Goal: Information Seeking & Learning: Understand process/instructions

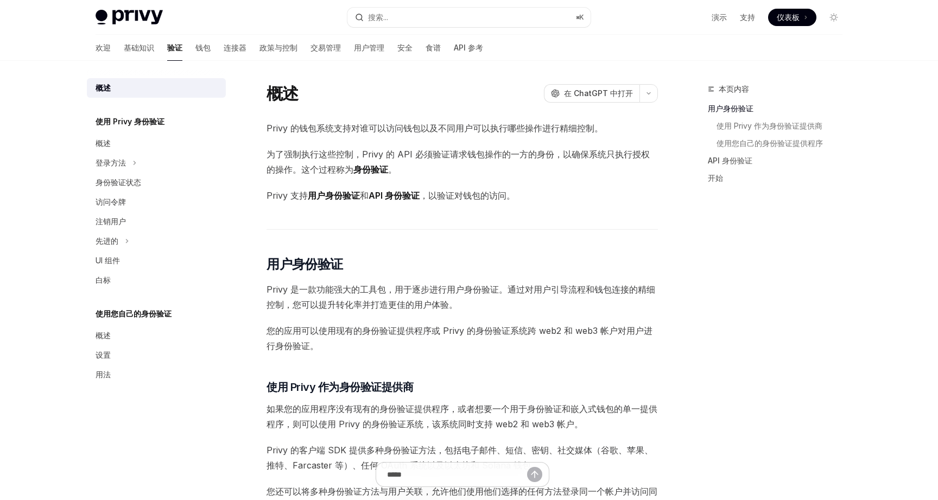
click at [431, 196] on font "，以验证对钱包的访问。" at bounding box center [468, 195] width 96 height 11
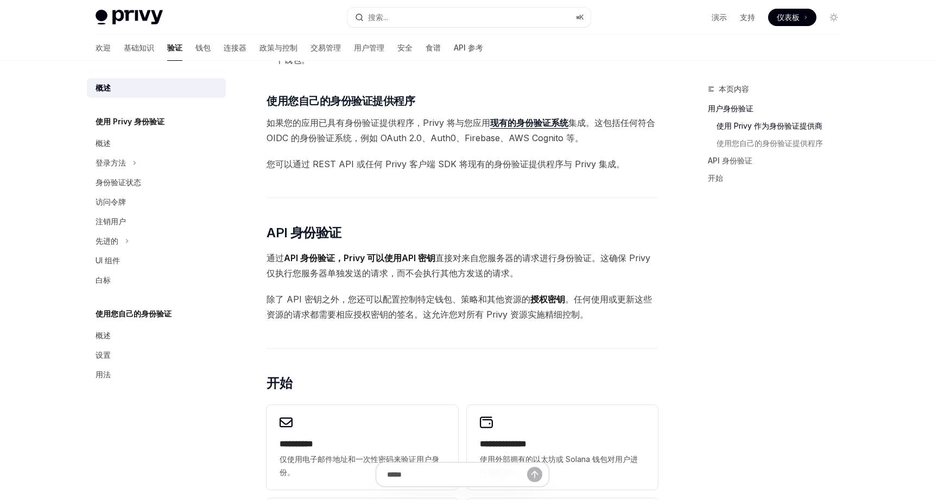
scroll to position [449, 0]
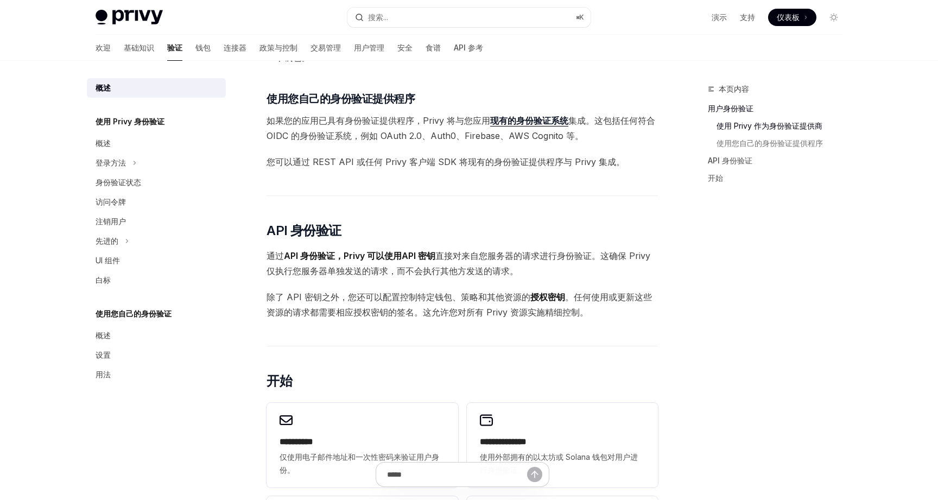
click at [598, 174] on div "Privy 的钱包系统支持对谁可以访问钱包以及不同用户可以执行哪些操作进行精细控制。 为了强制执行这些控制，Privy 的 API 必须验证请求钱包操作的一方…" at bounding box center [462, 129] width 391 height 914
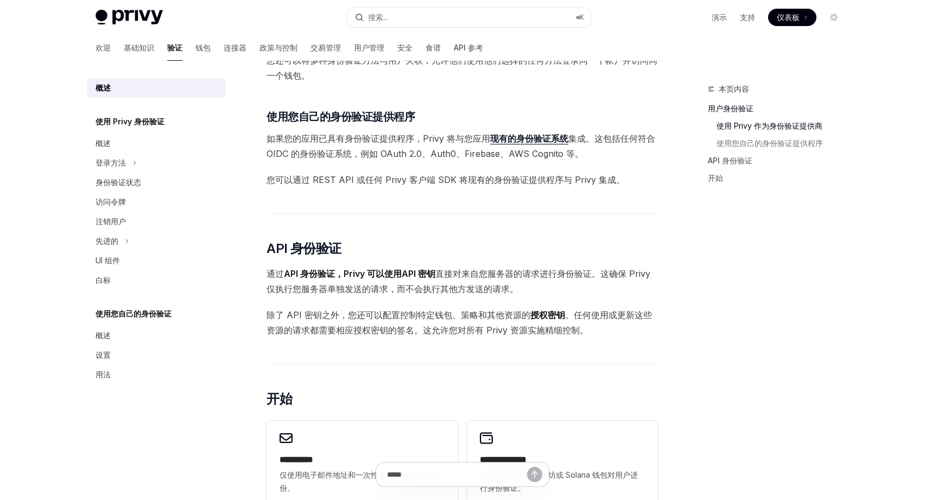
scroll to position [429, 0]
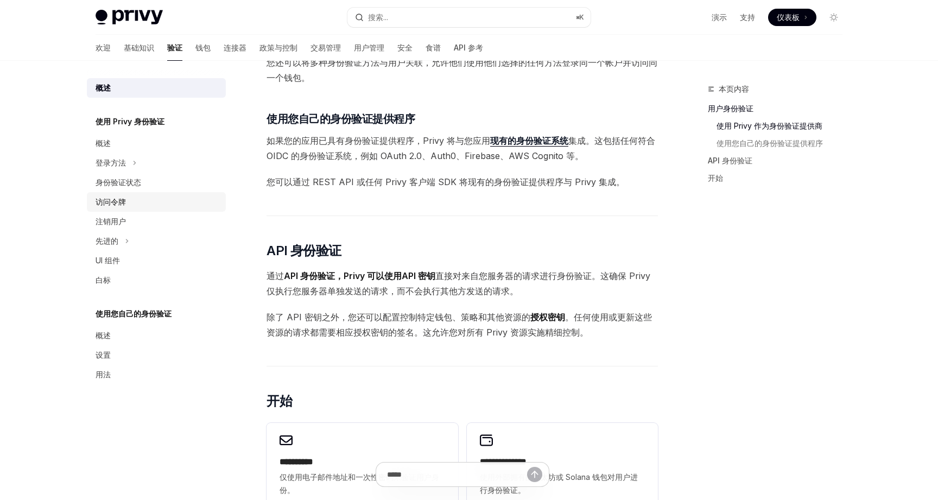
click at [112, 201] on font "访问令牌" at bounding box center [111, 201] width 30 height 9
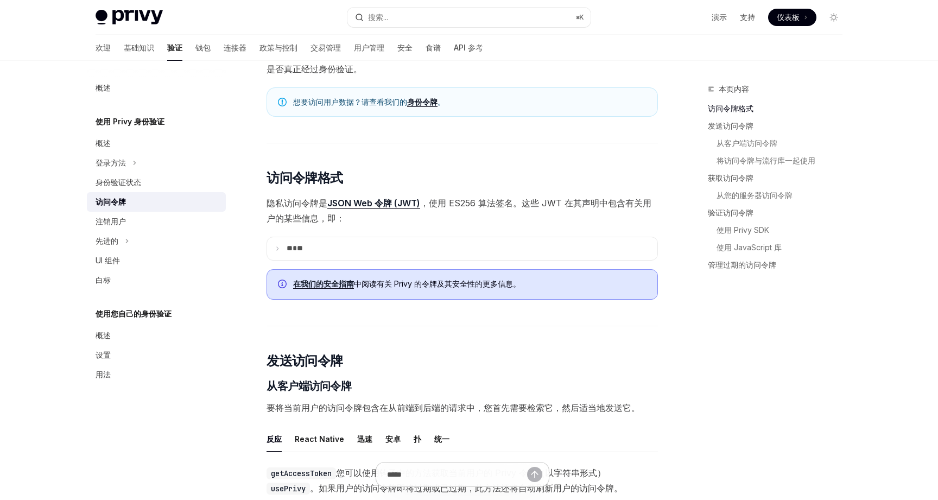
scroll to position [134, 0]
click at [280, 247] on icon at bounding box center [277, 246] width 5 height 5
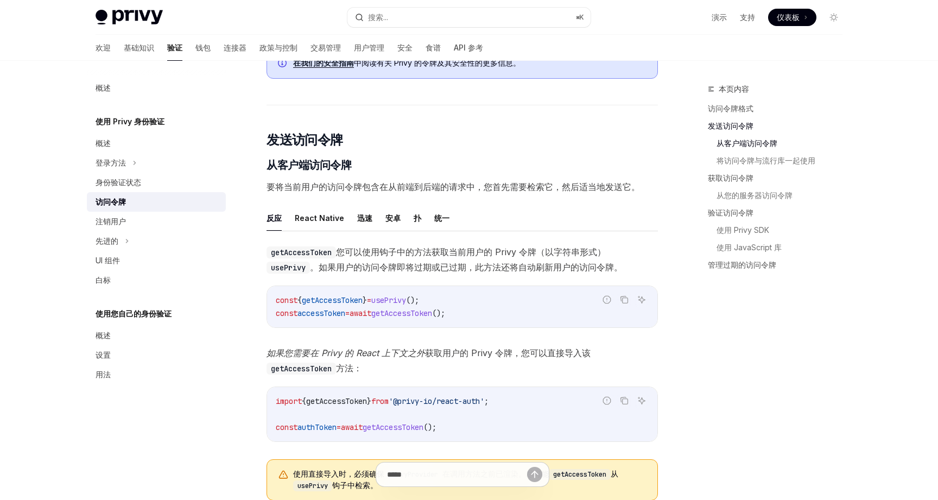
scroll to position [702, 0]
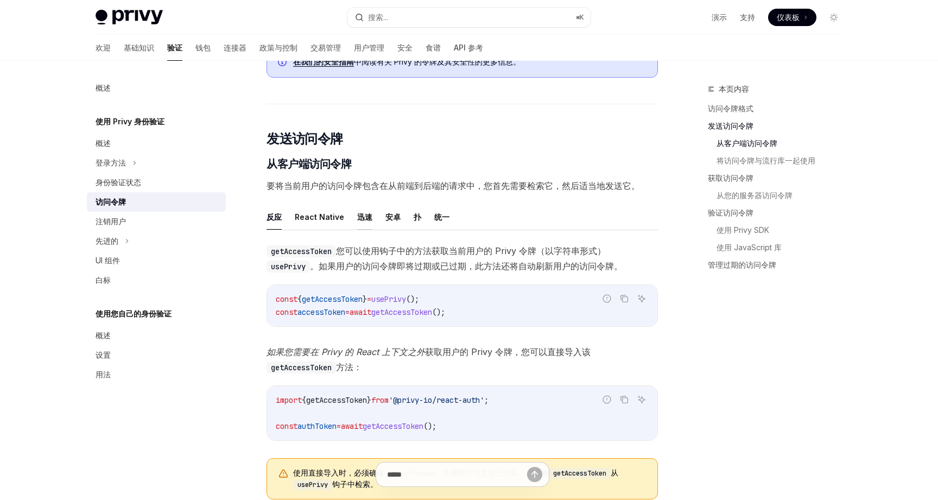
click at [364, 212] on font "迅速" at bounding box center [364, 216] width 15 height 9
type textarea "*"
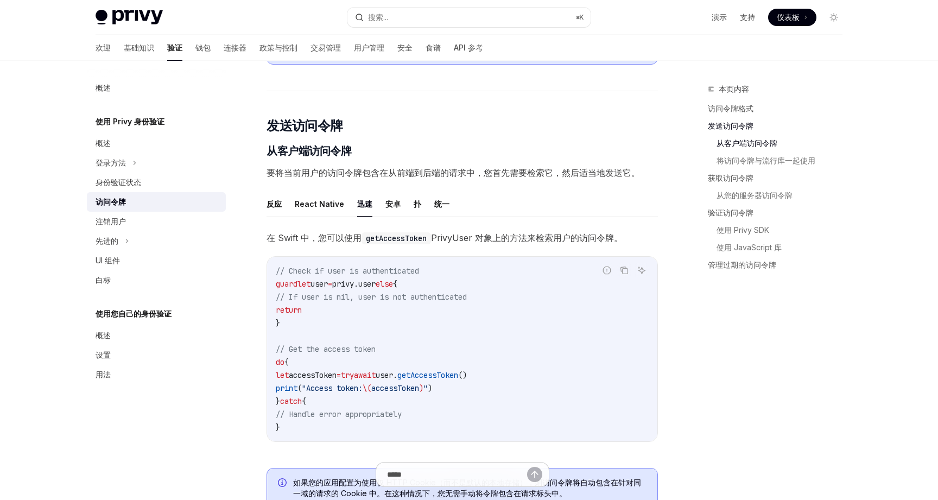
scroll to position [718, 0]
